Goal: Download file/media

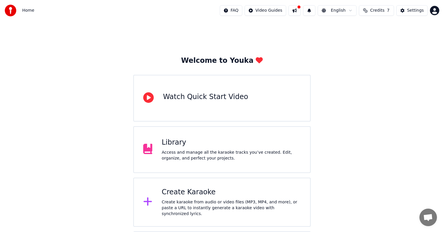
click at [206, 153] on div "Access and manage all the karaoke tracks you’ve created. Edit, organize, and pe…" at bounding box center [231, 156] width 139 height 12
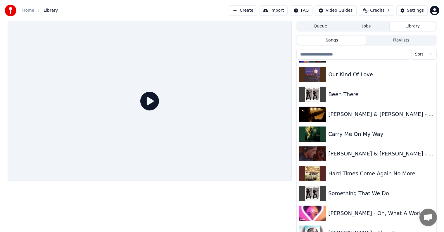
scroll to position [158, 0]
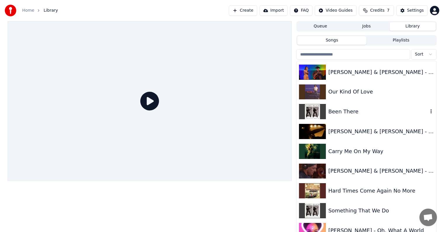
click at [343, 108] on div "Been There" at bounding box center [378, 112] width 100 height 8
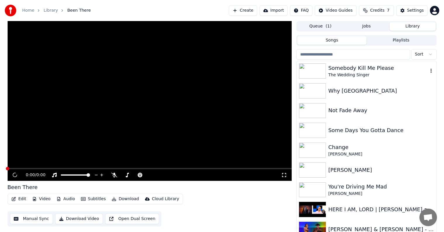
click at [350, 73] on div "The Wedding Singer" at bounding box center [378, 75] width 100 height 6
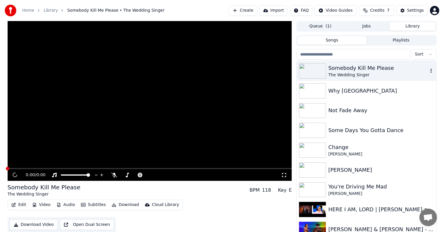
click at [350, 73] on div "The Wedding Singer" at bounding box center [378, 75] width 100 height 6
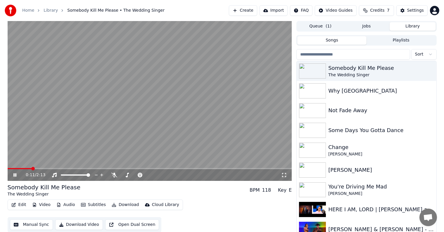
click at [114, 205] on button "Download" at bounding box center [125, 205] width 32 height 8
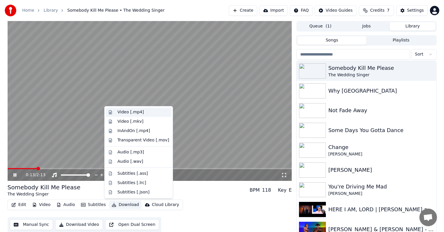
click at [132, 109] on div "Video [.mp4]" at bounding box center [131, 112] width 26 height 6
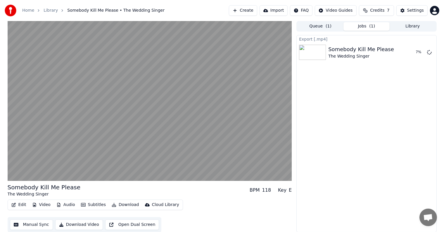
click at [410, 27] on button "Library" at bounding box center [413, 26] width 46 height 8
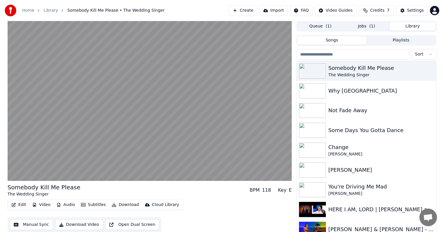
click at [368, 26] on button "Jobs ( 1 )" at bounding box center [367, 26] width 46 height 8
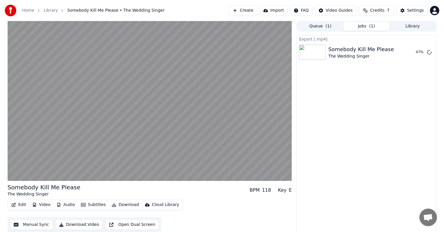
click at [238, 9] on button "Create" at bounding box center [243, 10] width 28 height 11
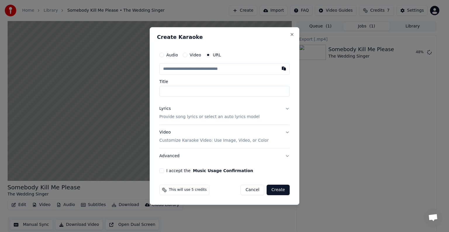
click at [216, 56] on label "URL" at bounding box center [217, 55] width 8 height 4
click at [211, 56] on button "URL" at bounding box center [208, 55] width 5 height 5
click at [208, 70] on input "text" at bounding box center [224, 69] width 130 height 12
paste input "**********"
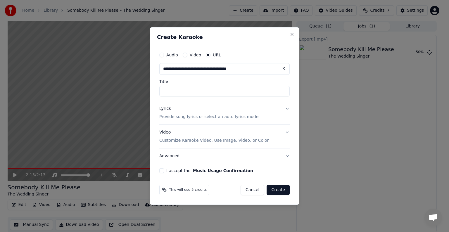
click at [251, 83] on label "Title" at bounding box center [224, 82] width 130 height 4
click at [251, 86] on input "Title" at bounding box center [224, 91] width 130 height 11
type input "**********"
click at [164, 172] on button "I accept the Music Usage Confirmation" at bounding box center [161, 170] width 5 height 5
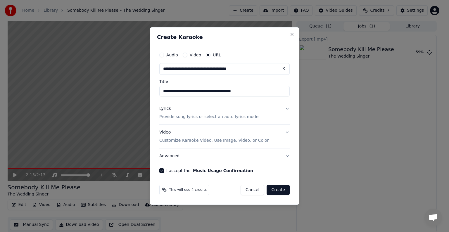
click at [289, 108] on button "Lyrics Provide song lyrics or select an auto lyrics model" at bounding box center [224, 112] width 130 height 23
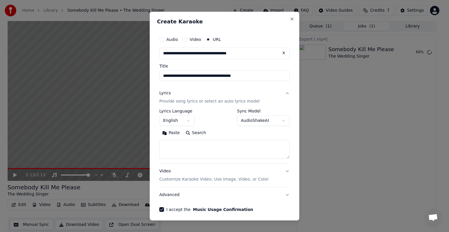
click at [277, 121] on button "AudioShakeAI" at bounding box center [263, 121] width 53 height 11
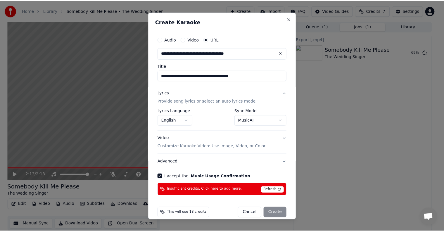
scroll to position [7, 0]
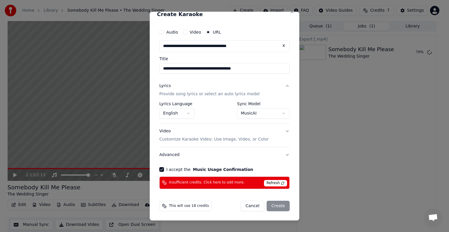
click at [274, 204] on div "Cancel Create" at bounding box center [265, 206] width 49 height 11
click at [190, 192] on form "**********" at bounding box center [224, 119] width 135 height 190
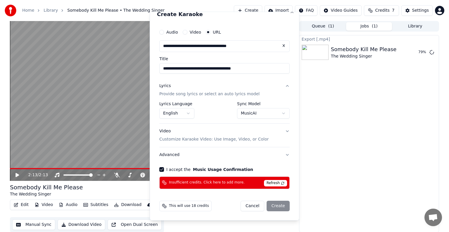
select select "**********"
select select
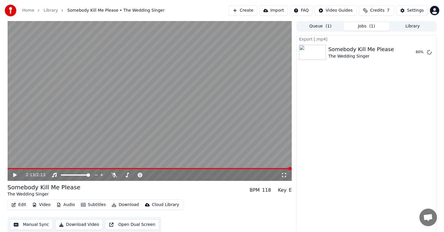
click at [415, 9] on div "Settings" at bounding box center [415, 11] width 17 height 6
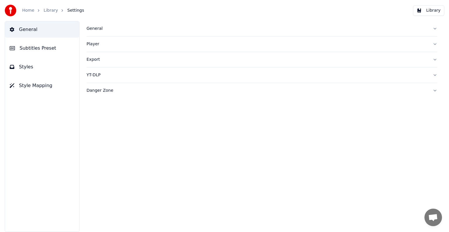
click at [30, 13] on link "Home" at bounding box center [28, 11] width 12 height 6
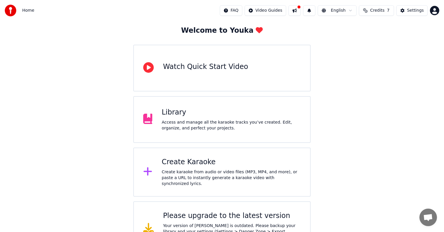
scroll to position [46, 0]
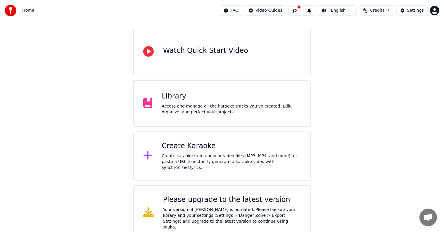
click at [312, 10] on button at bounding box center [309, 10] width 12 height 11
click at [384, 11] on button "Credits 7" at bounding box center [376, 10] width 35 height 11
click at [371, 52] on button "Refresh" at bounding box center [376, 54] width 30 height 11
click at [374, 52] on button "Refresh" at bounding box center [376, 54] width 30 height 11
click at [343, 28] on th "Topup" at bounding box center [343, 28] width 17 height 12
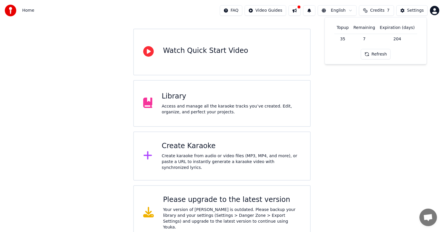
click at [345, 37] on td "35" at bounding box center [343, 39] width 17 height 11
click at [368, 39] on td "7" at bounding box center [364, 39] width 26 height 11
click at [382, 51] on button "Refresh" at bounding box center [376, 54] width 30 height 11
click at [436, 9] on html "Home FAQ Video Guides English Credits 7 Settings Welcome to Youka Watch Quick S…" at bounding box center [222, 97] width 444 height 287
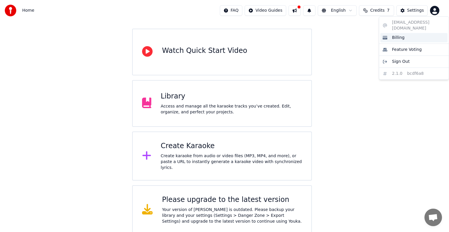
click at [401, 33] on div "Billing" at bounding box center [414, 37] width 67 height 9
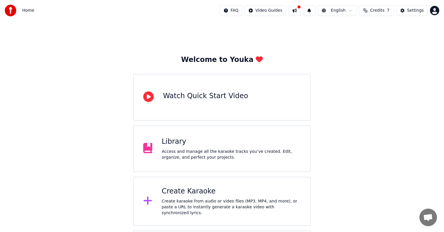
scroll to position [0, 0]
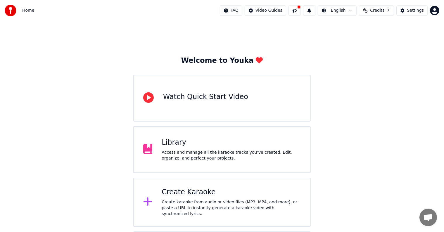
click at [293, 11] on button at bounding box center [295, 10] width 12 height 11
click at [247, 33] on div "Welcome to Youka Watch Quick Start Video Library Access and manage all the kara…" at bounding box center [222, 154] width 444 height 266
click at [346, 9] on html "Home FAQ Video Guides English Credits 7 Settings Welcome to Youka Watch Quick S…" at bounding box center [222, 143] width 444 height 287
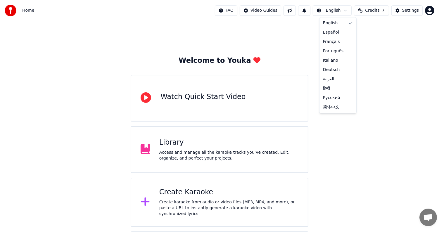
click at [387, 11] on html "Home FAQ Video Guides English Credits 7 Settings Welcome to Youka Watch Quick S…" at bounding box center [222, 143] width 444 height 287
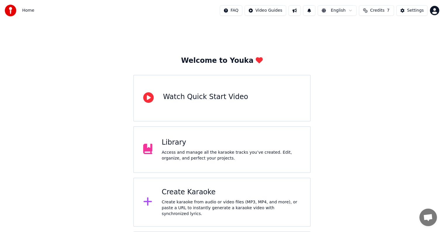
click at [387, 11] on span "7" at bounding box center [388, 11] width 3 height 6
click at [348, 38] on td "35" at bounding box center [343, 39] width 17 height 11
click at [370, 37] on td "7" at bounding box center [364, 39] width 26 height 11
click at [405, 40] on td "204" at bounding box center [397, 39] width 39 height 11
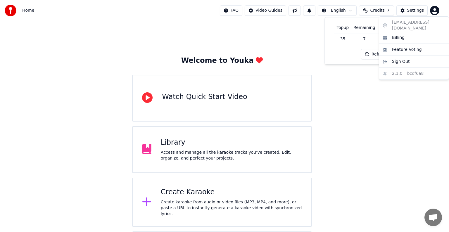
click at [435, 14] on html "Home FAQ Video Guides English Credits 7 Settings Welcome to Youka Watch Quick S…" at bounding box center [224, 140] width 449 height 281
click at [401, 35] on div "Billing" at bounding box center [414, 37] width 67 height 9
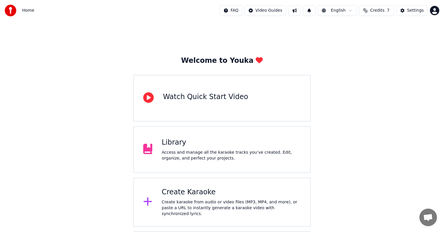
click at [379, 14] on button "Credits 7" at bounding box center [376, 10] width 35 height 11
click at [375, 57] on button "Refresh" at bounding box center [376, 54] width 30 height 11
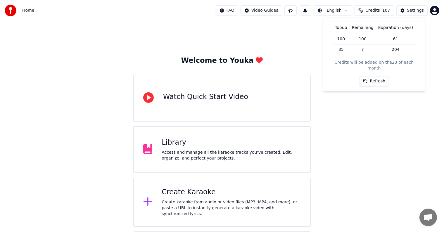
click at [188, 201] on div "Create karaoke from audio or video files (MP3, MP4, and more), or paste a URL t…" at bounding box center [231, 208] width 139 height 18
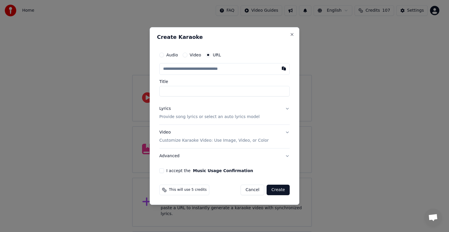
click at [219, 66] on input "text" at bounding box center [224, 69] width 130 height 12
type input "**********"
click at [235, 76] on div "**********" at bounding box center [224, 72] width 130 height 47
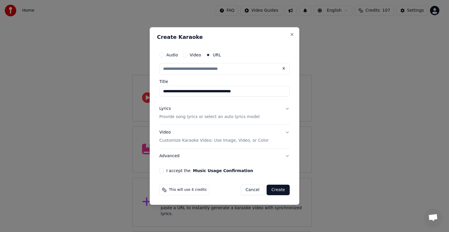
click at [164, 171] on button "I accept the Music Usage Confirmation" at bounding box center [161, 170] width 5 height 5
click at [288, 133] on button "Video Customize Karaoke Video: Use Image, Video, or Color" at bounding box center [224, 136] width 130 height 23
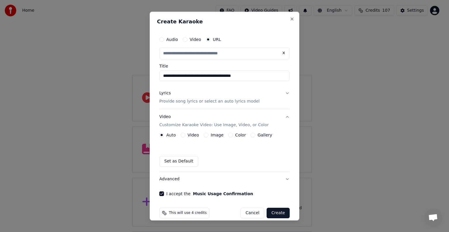
type input "**********"
click at [280, 91] on button "Lyrics Provide song lyrics or select an auto lyrics model" at bounding box center [224, 97] width 130 height 23
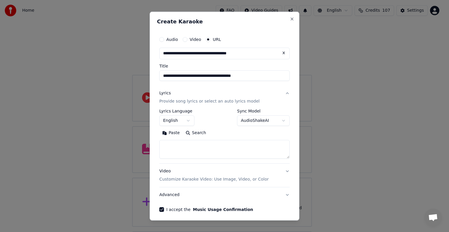
click at [276, 120] on body "**********" at bounding box center [222, 140] width 444 height 281
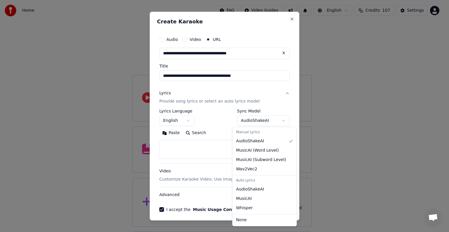
select select "**********"
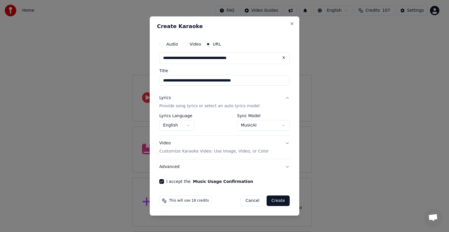
click at [278, 200] on button "Create" at bounding box center [278, 201] width 23 height 11
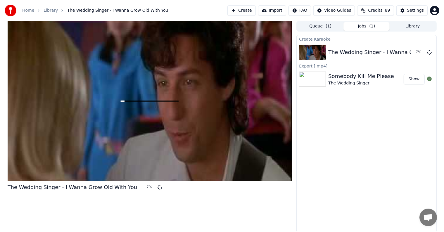
click at [374, 28] on button "Jobs ( 1 )" at bounding box center [367, 26] width 46 height 8
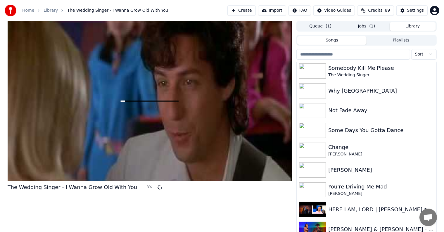
click at [412, 26] on button "Library" at bounding box center [413, 26] width 46 height 8
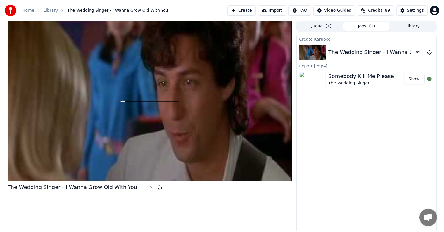
click at [376, 24] on button "Jobs ( 1 )" at bounding box center [367, 26] width 46 height 8
click at [411, 80] on button "Show" at bounding box center [414, 79] width 21 height 11
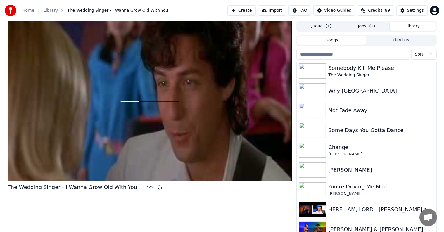
click at [426, 25] on button "Library" at bounding box center [413, 26] width 46 height 8
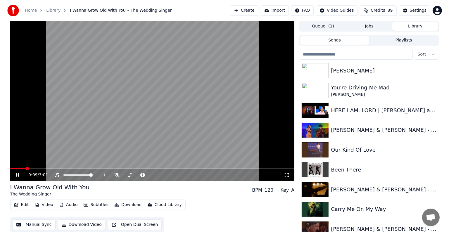
scroll to position [120, 0]
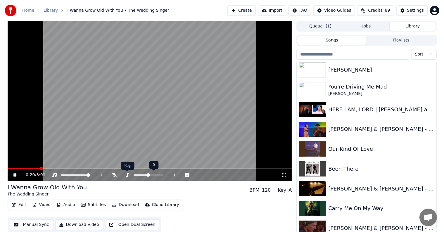
click at [127, 175] on icon at bounding box center [127, 175] width 6 height 5
click at [111, 178] on div "0:23 / 3:01" at bounding box center [150, 175] width 285 height 12
click at [112, 176] on icon at bounding box center [114, 175] width 6 height 5
click at [22, 169] on span at bounding box center [34, 168] width 52 height 1
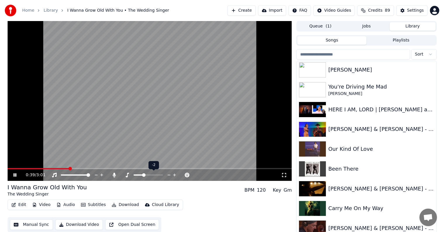
click at [143, 175] on span at bounding box center [139, 175] width 10 height 1
click at [239, 8] on button "Create" at bounding box center [242, 10] width 28 height 11
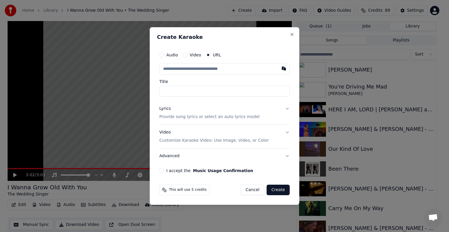
click at [210, 70] on input "text" at bounding box center [224, 69] width 130 height 12
type input "**********"
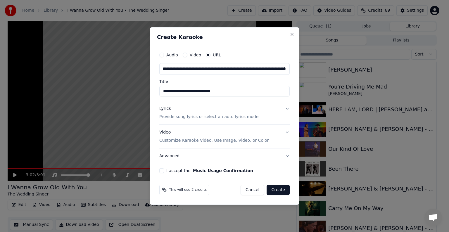
type input "**********"
click at [218, 78] on div "**********" at bounding box center [224, 72] width 130 height 47
click at [285, 188] on button "Create" at bounding box center [278, 190] width 23 height 11
type input "**********"
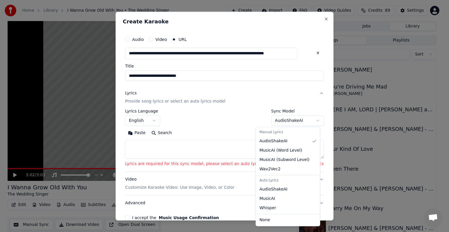
click at [301, 118] on body "Home Library I Wanna Grow Old With You • The Wedding Singer Create Import FAQ V…" at bounding box center [222, 116] width 444 height 232
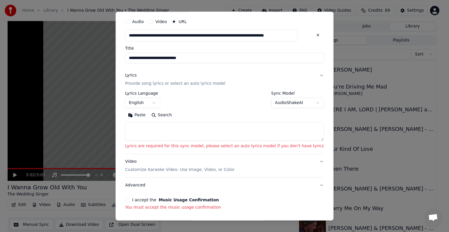
scroll to position [39, 0]
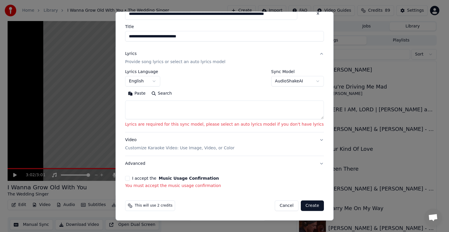
click at [130, 178] on button "I accept the Music Usage Confirmation" at bounding box center [127, 178] width 5 height 5
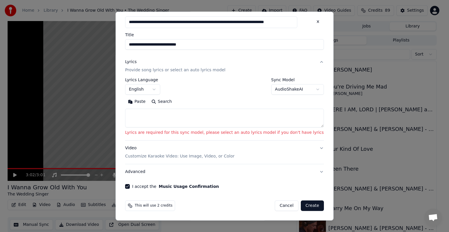
click at [301, 204] on button "Create" at bounding box center [312, 206] width 23 height 11
click at [301, 206] on button "Create" at bounding box center [312, 206] width 23 height 11
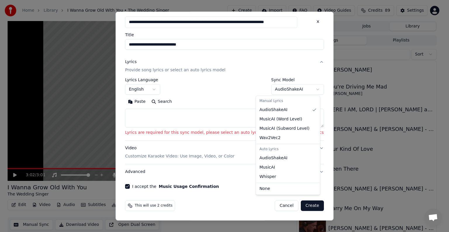
click at [304, 89] on body "Home Library I Wanna Grow Old With You • The Wedding Singer Create Import FAQ V…" at bounding box center [222, 116] width 444 height 232
click at [304, 91] on body "Home Library I Wanna Grow Old With You • The Wedding Singer Create Import FAQ V…" at bounding box center [222, 116] width 444 height 232
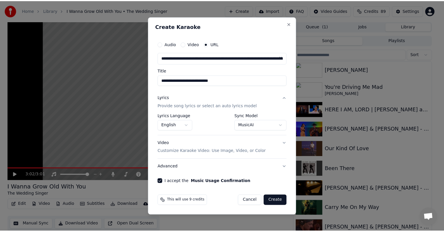
scroll to position [0, 0]
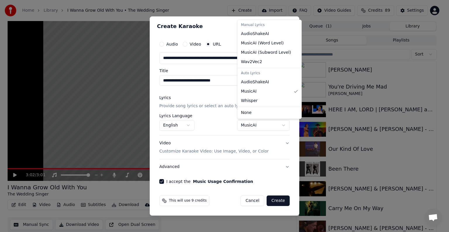
click at [285, 124] on body "Home Library I Wanna Grow Old With You • The Wedding Singer Create Import FAQ V…" at bounding box center [222, 116] width 444 height 232
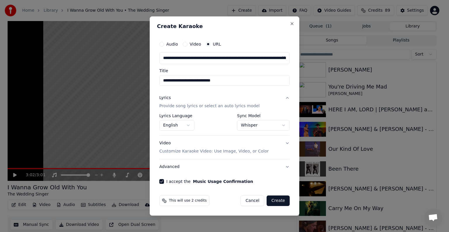
click at [278, 201] on button "Create" at bounding box center [278, 201] width 23 height 11
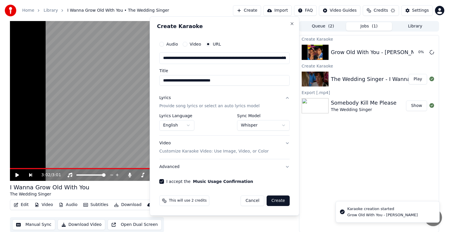
select select "**********"
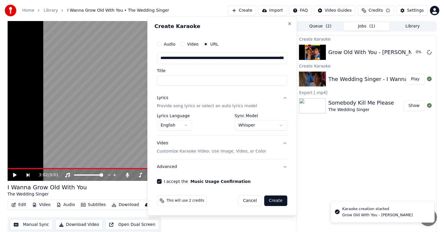
select select
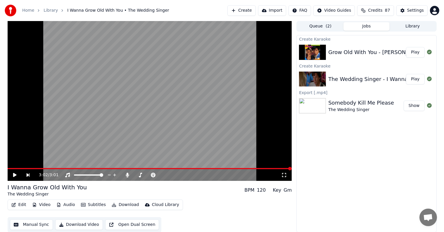
click at [416, 56] on button "Play" at bounding box center [415, 52] width 18 height 11
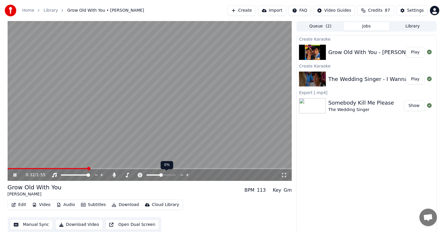
click at [161, 173] on span at bounding box center [161, 175] width 4 height 4
click at [125, 173] on icon at bounding box center [127, 175] width 6 height 5
click at [143, 175] on span at bounding box center [139, 175] width 10 height 1
click at [114, 176] on icon at bounding box center [114, 175] width 3 height 5
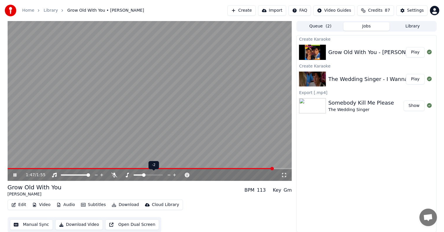
click at [141, 175] on span at bounding box center [139, 175] width 10 height 1
click at [8, 168] on span at bounding box center [144, 168] width 272 height 1
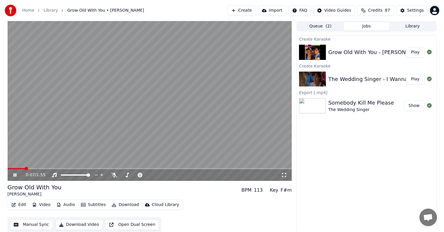
click at [24, 168] on span at bounding box center [150, 168] width 285 height 1
click at [36, 168] on video at bounding box center [150, 101] width 285 height 160
click at [38, 168] on video at bounding box center [150, 101] width 285 height 160
click at [138, 175] on span at bounding box center [137, 175] width 7 height 1
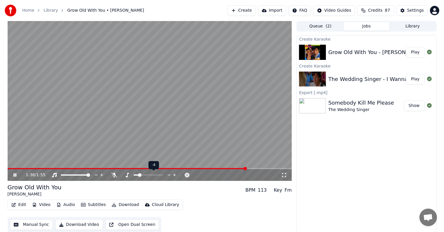
click at [136, 175] on span at bounding box center [136, 175] width 5 height 1
click at [31, 168] on span at bounding box center [20, 168] width 25 height 1
click at [114, 176] on icon at bounding box center [114, 175] width 6 height 5
click at [114, 176] on icon at bounding box center [114, 175] width 3 height 5
click at [139, 174] on span at bounding box center [138, 175] width 4 height 4
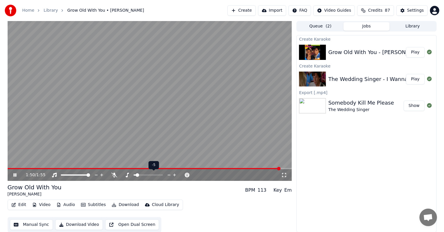
click at [140, 174] on div at bounding box center [153, 175] width 47 height 6
click at [140, 175] on span at bounding box center [148, 175] width 29 height 1
click at [139, 175] on span at bounding box center [136, 175] width 5 height 1
click at [62, 167] on video at bounding box center [150, 101] width 285 height 160
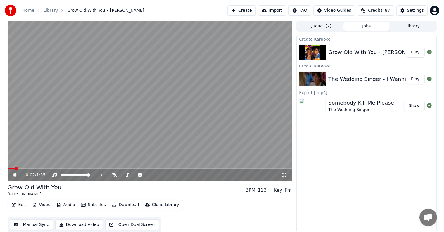
click at [27, 168] on video at bounding box center [150, 101] width 285 height 160
click at [27, 169] on span at bounding box center [150, 168] width 285 height 1
click at [39, 169] on span at bounding box center [150, 168] width 285 height 1
click at [47, 169] on span at bounding box center [150, 168] width 285 height 1
click at [59, 168] on video at bounding box center [150, 101] width 285 height 160
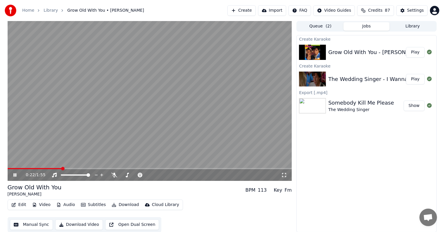
click at [61, 168] on span at bounding box center [150, 168] width 285 height 1
click at [112, 177] on icon at bounding box center [114, 175] width 6 height 5
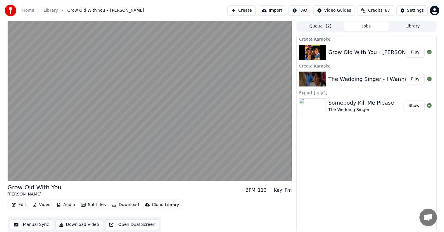
click at [128, 206] on button "Download" at bounding box center [125, 205] width 32 height 8
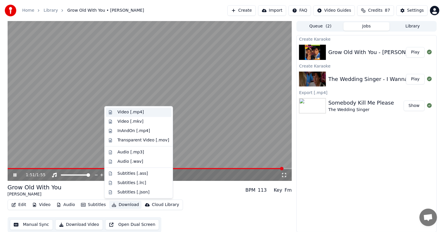
click at [138, 110] on div "Video [.mp4]" at bounding box center [131, 112] width 26 height 6
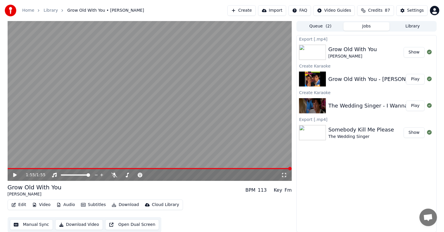
click at [412, 54] on button "Show" at bounding box center [414, 52] width 21 height 11
